Goal: Information Seeking & Learning: Learn about a topic

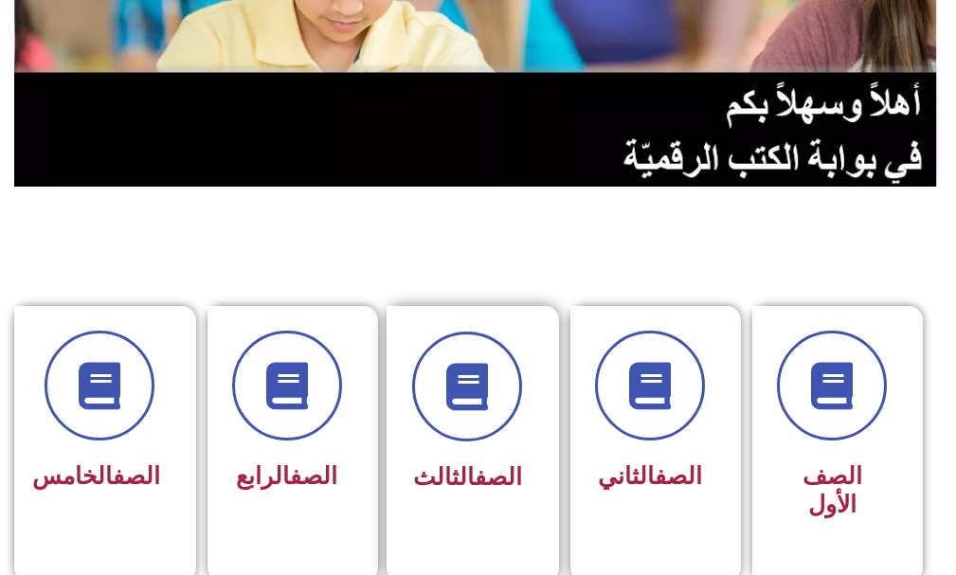
scroll to position [379, 0]
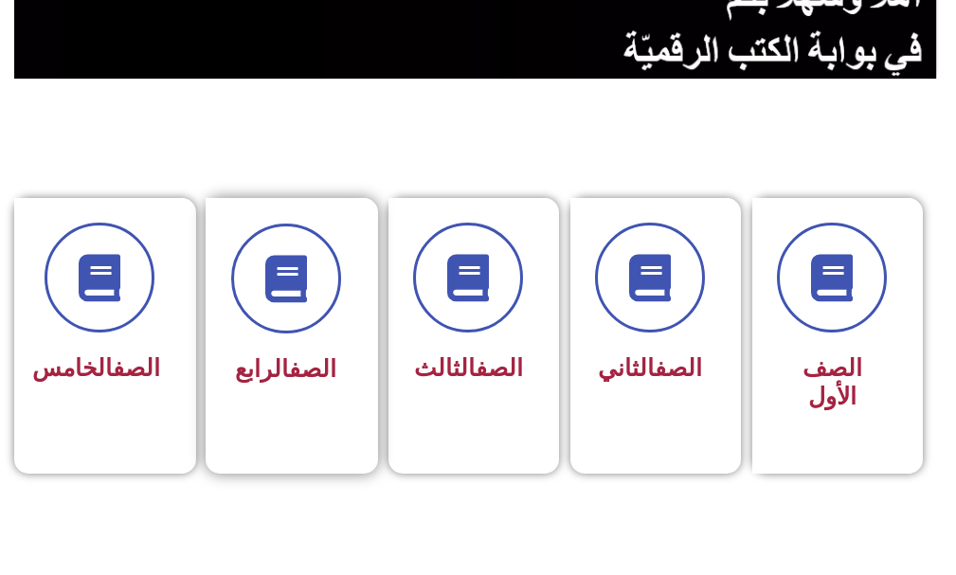
click at [314, 367] on link "الصف" at bounding box center [312, 368] width 47 height 27
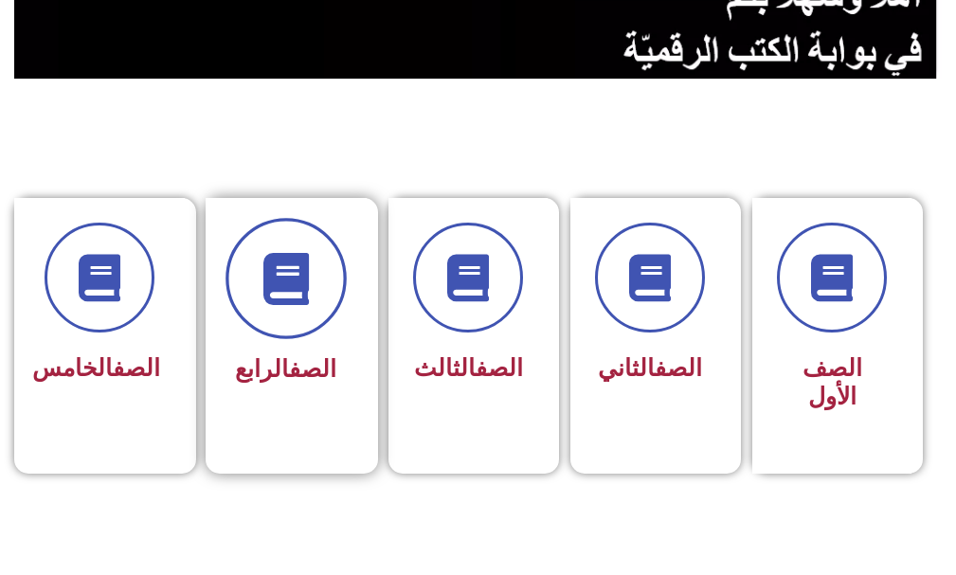
click at [272, 297] on icon at bounding box center [286, 279] width 52 height 52
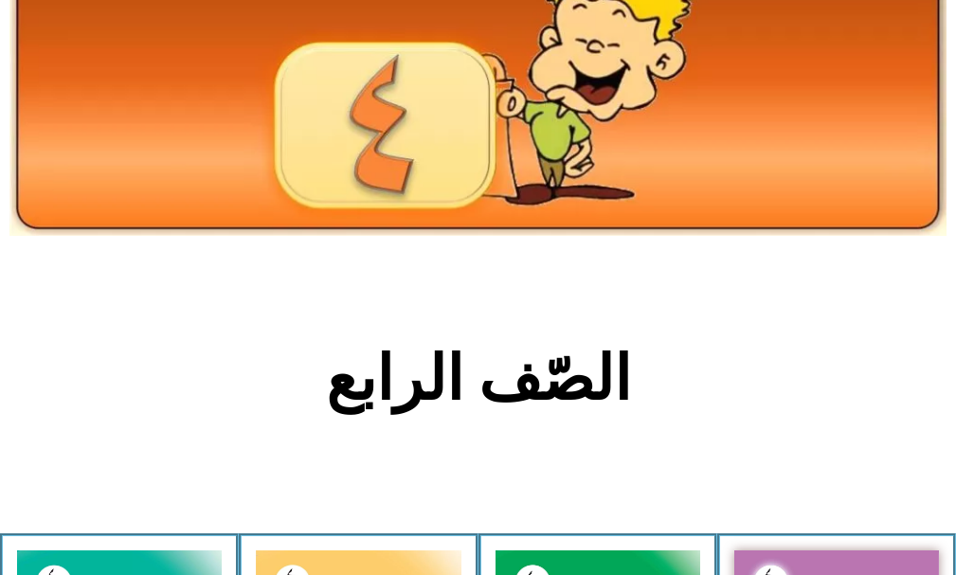
scroll to position [379, 0]
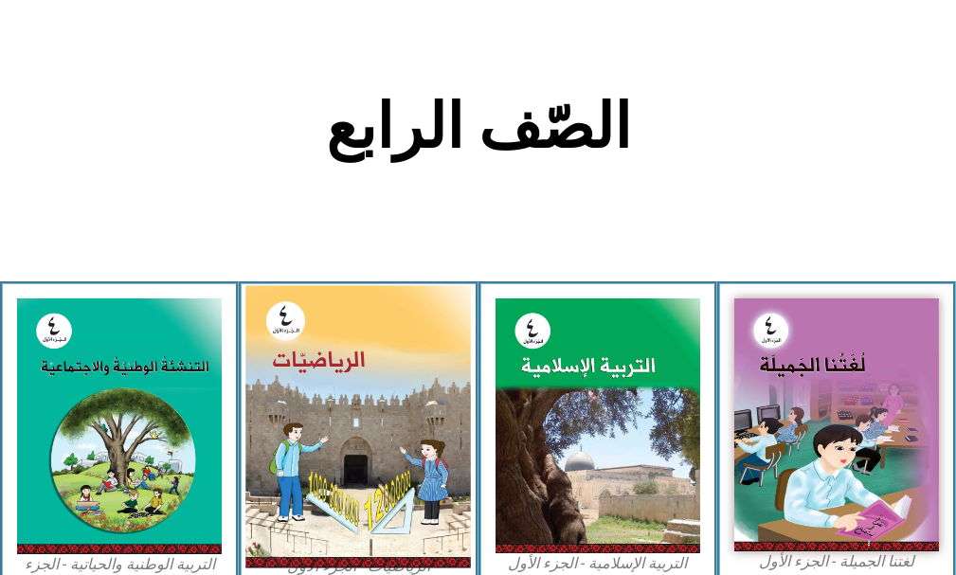
click at [299, 347] on img at bounding box center [358, 427] width 226 height 282
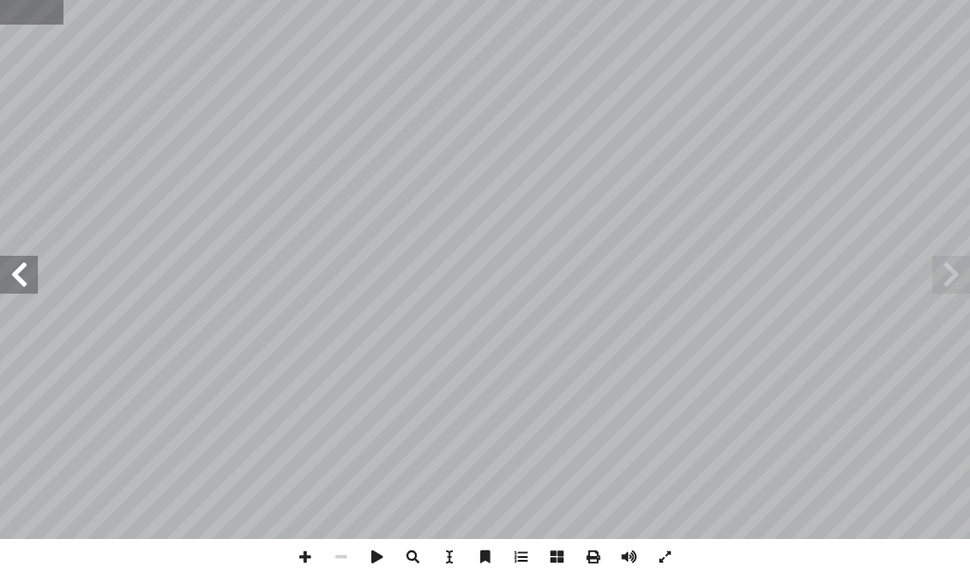
click at [28, 9] on input "text" at bounding box center [31, 12] width 63 height 25
type input "**"
click at [947, 279] on span at bounding box center [952, 275] width 38 height 38
click at [302, 551] on span at bounding box center [305, 557] width 36 height 36
click at [310, 566] on span at bounding box center [305, 557] width 36 height 36
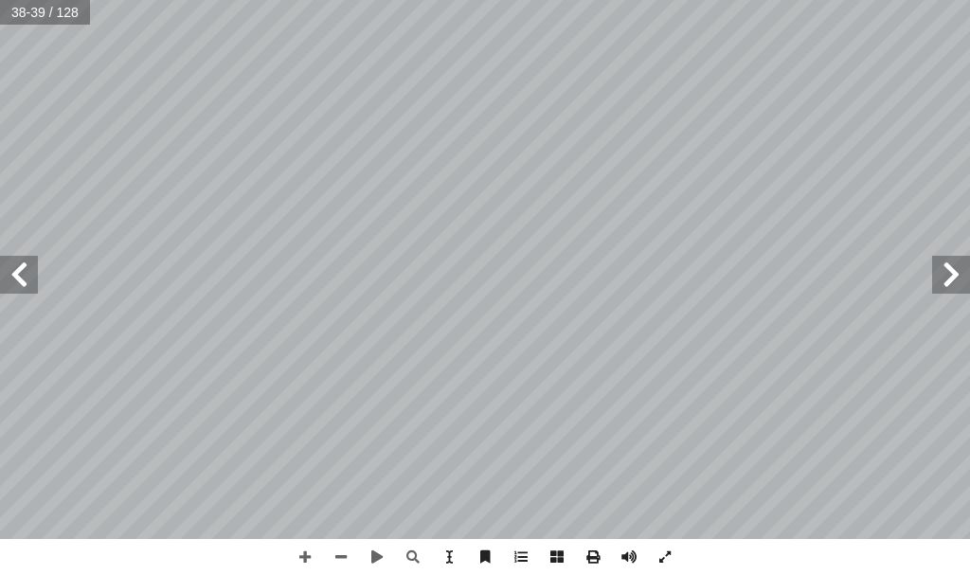
click at [236, 0] on html "الصفحة الرئيسية الصف الأول الصف الثاني الصف الثالث الصف الرابع الصف الخامس الصف…" at bounding box center [485, 64] width 970 height 128
click at [23, 278] on span at bounding box center [19, 275] width 38 height 38
